Goal: Find specific page/section: Find specific page/section

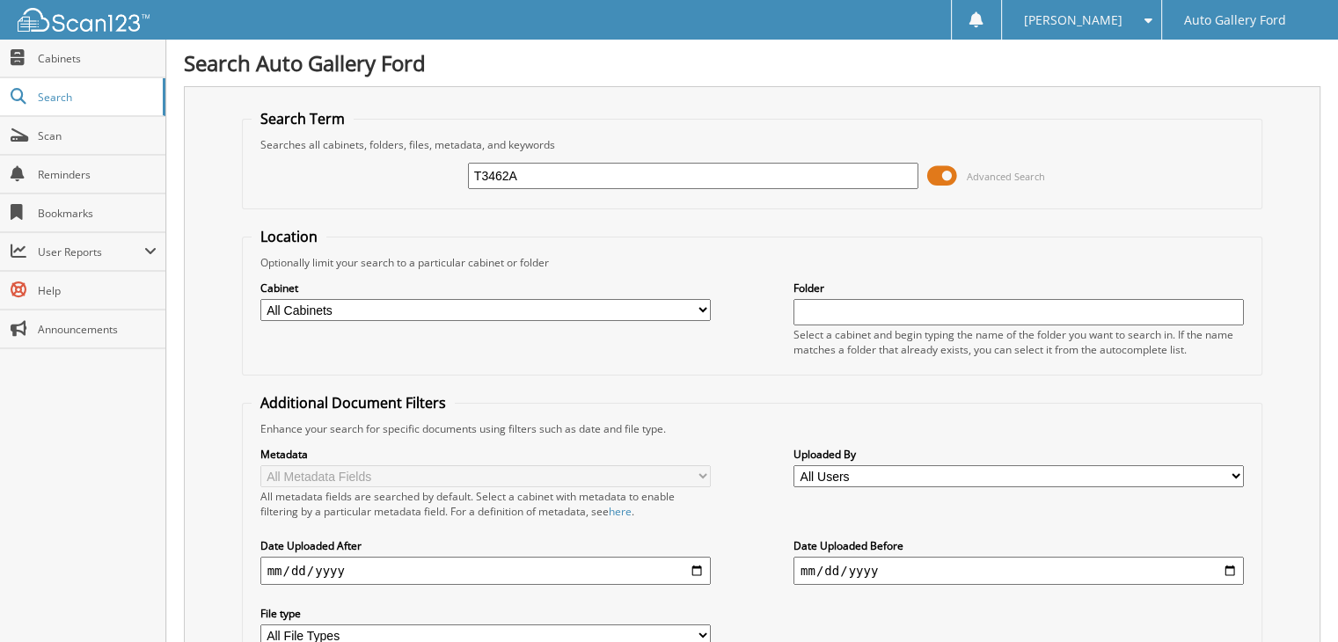
type input "T3462A"
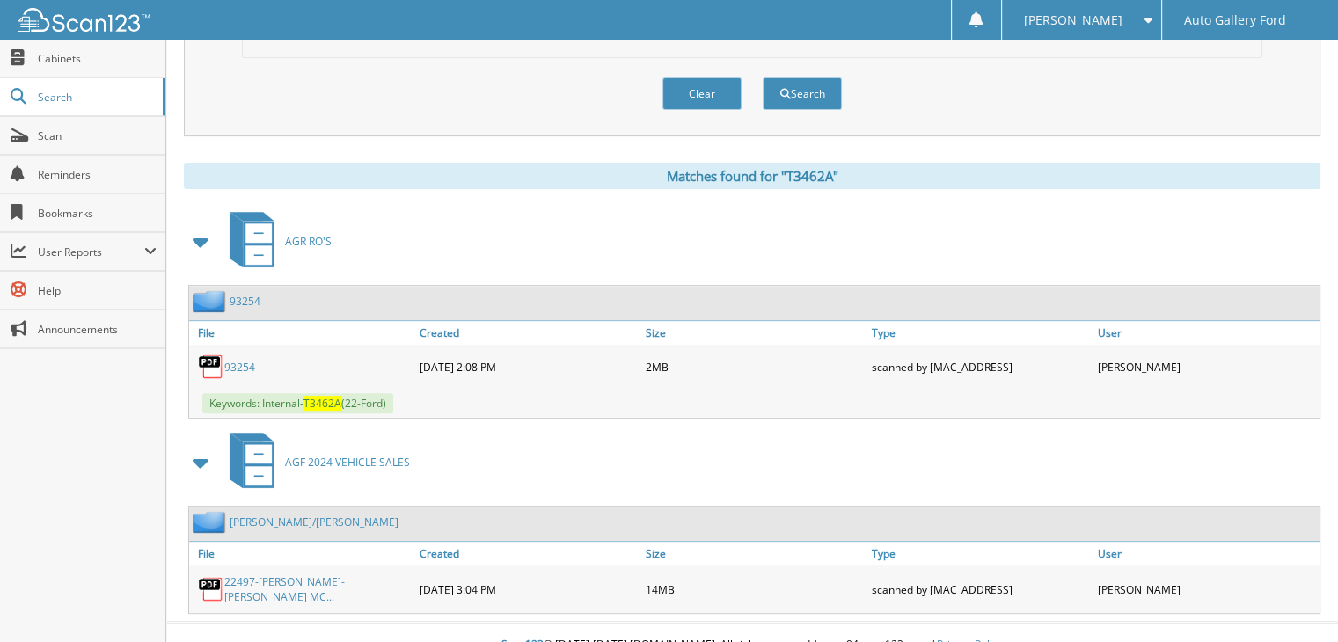
scroll to position [610, 0]
click at [358, 454] on span "AGF 2024 VEHICLE SALES" at bounding box center [347, 461] width 125 height 15
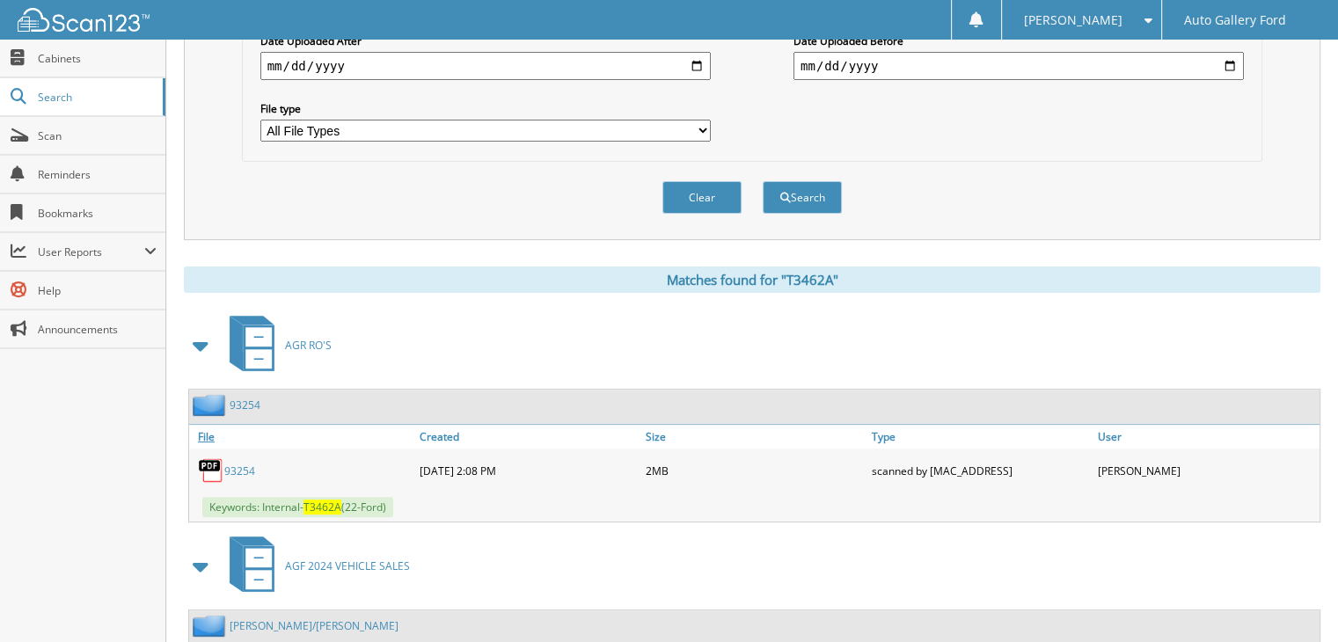
scroll to position [610, 0]
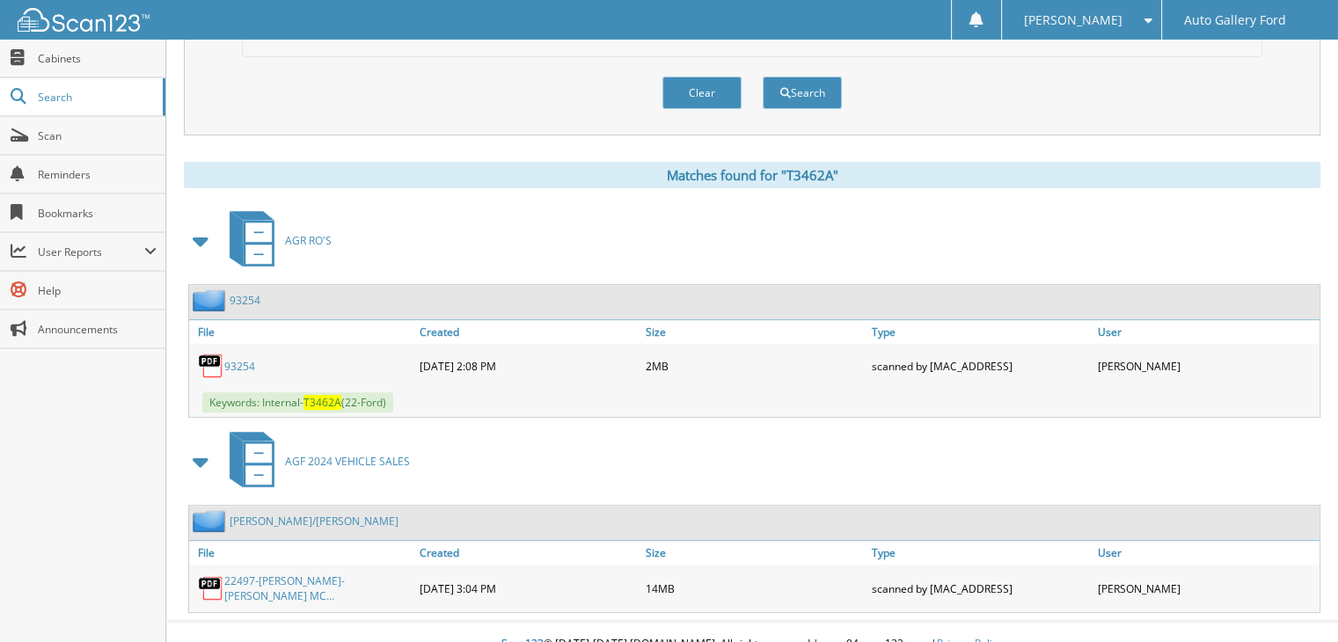
click at [319, 573] on link "22497-[PERSON_NAME]-[PERSON_NAME] MC..." at bounding box center [317, 588] width 186 height 30
click at [84, 97] on span "Search" at bounding box center [96, 97] width 116 height 15
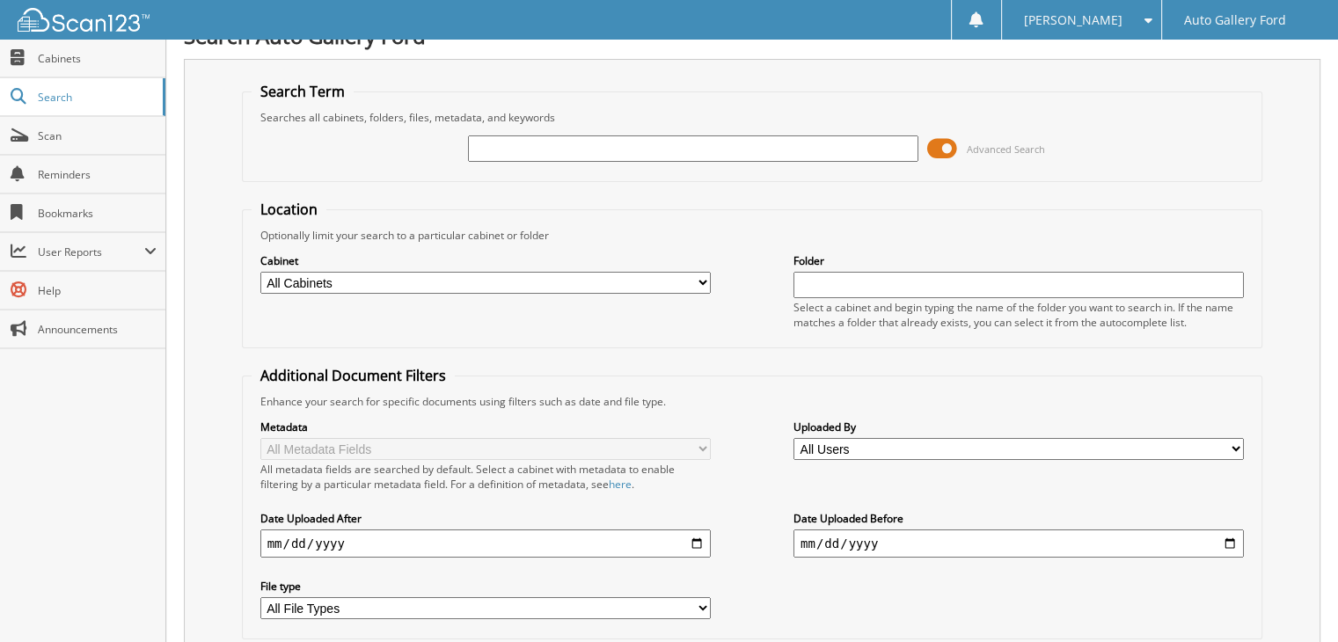
click at [570, 150] on input "text" at bounding box center [693, 148] width 450 height 26
type input "butler"
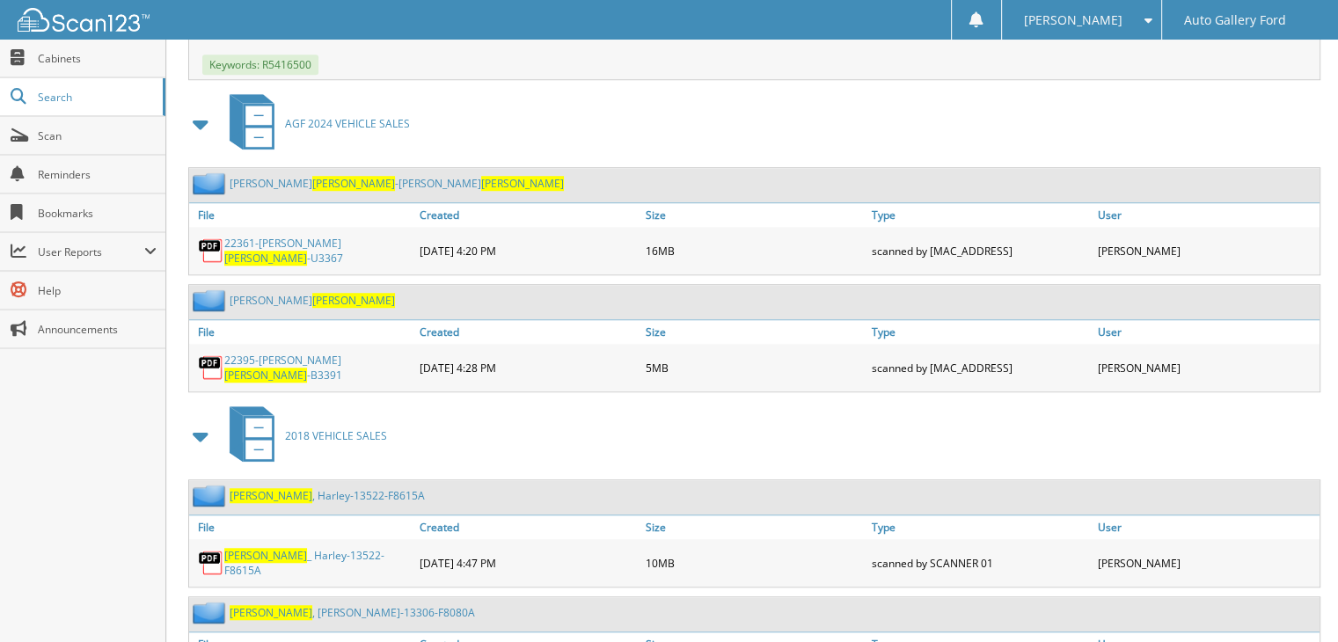
scroll to position [1362, 0]
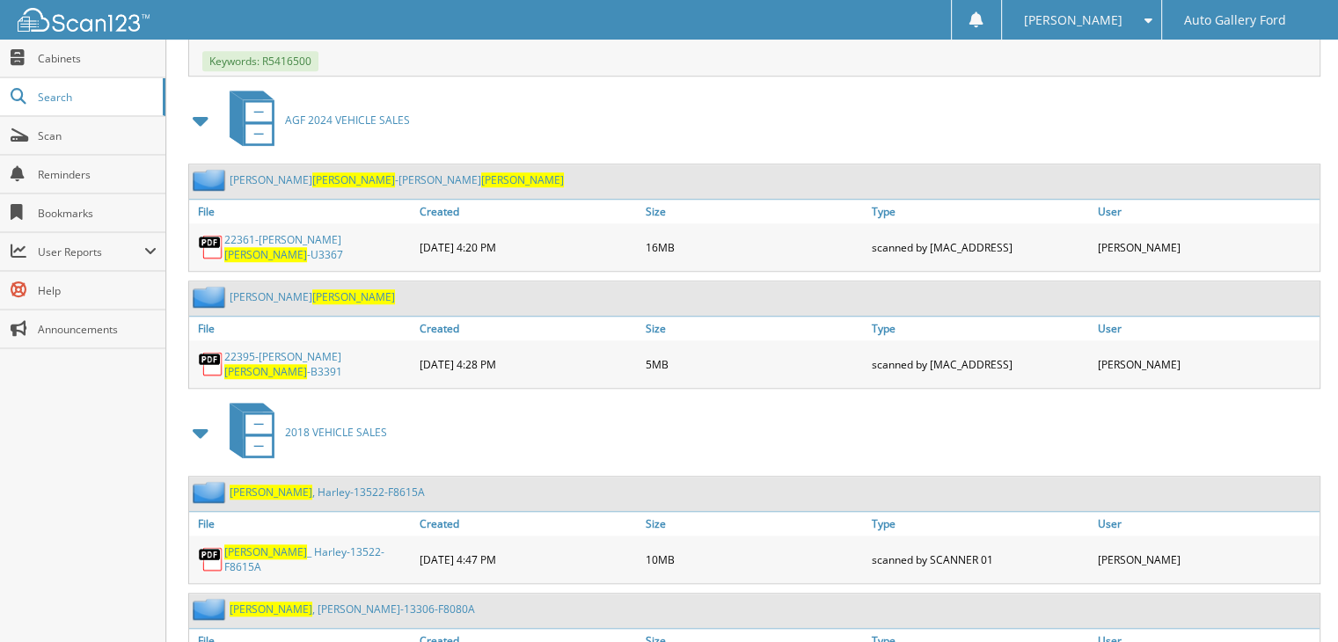
click at [310, 232] on link "22361-JESSICA H. BUTLER -U3367" at bounding box center [317, 247] width 186 height 30
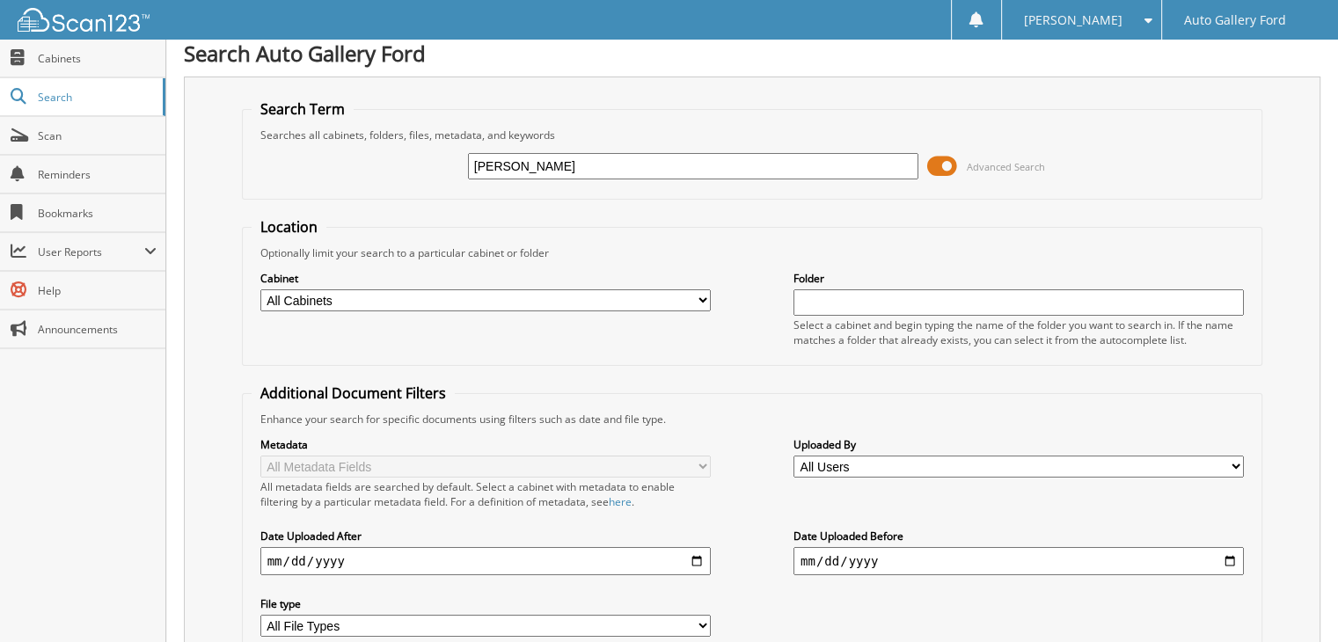
scroll to position [0, 0]
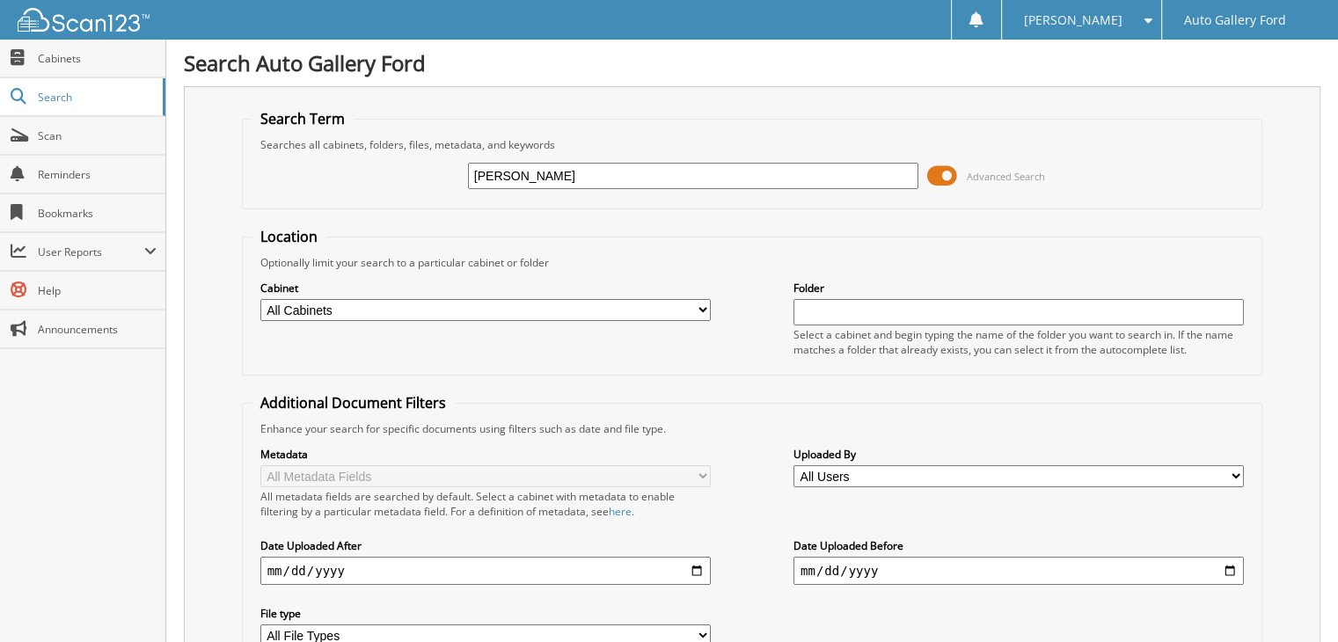
click at [515, 169] on input "butler" at bounding box center [693, 176] width 450 height 26
type input "[PERSON_NAME]"
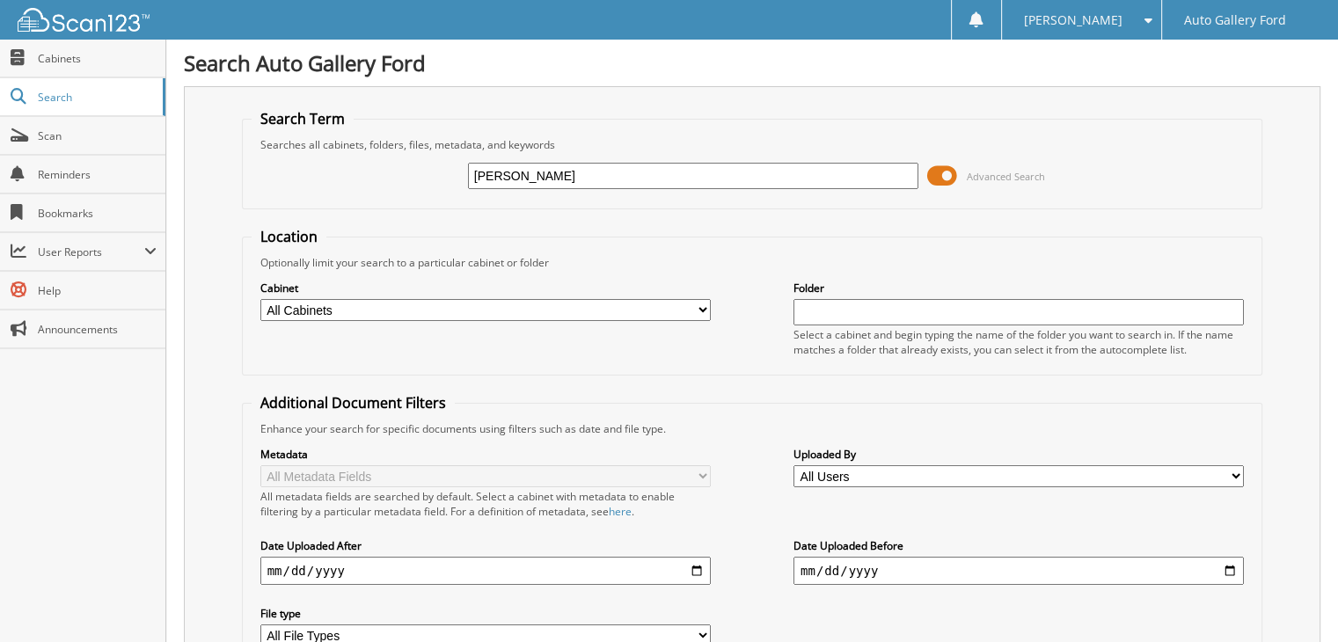
click at [1094, 281] on label "Folder" at bounding box center [1018, 288] width 450 height 15
